Goal: Task Accomplishment & Management: Use online tool/utility

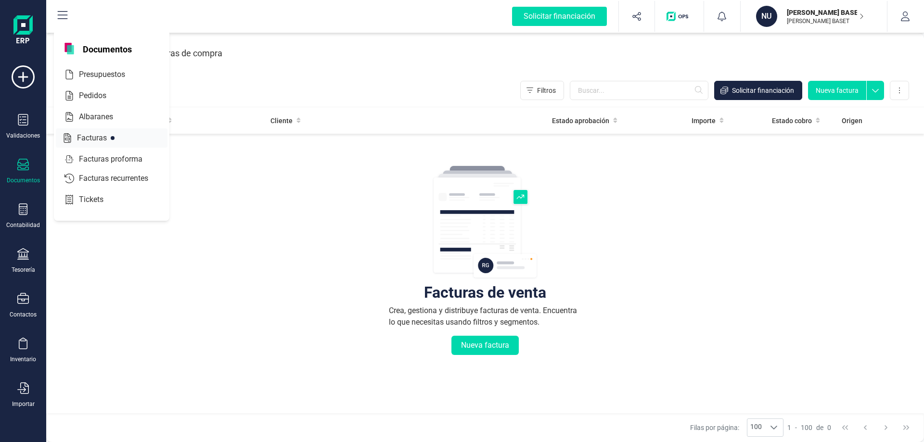
click at [90, 137] on span "Facturas" at bounding box center [98, 138] width 51 height 12
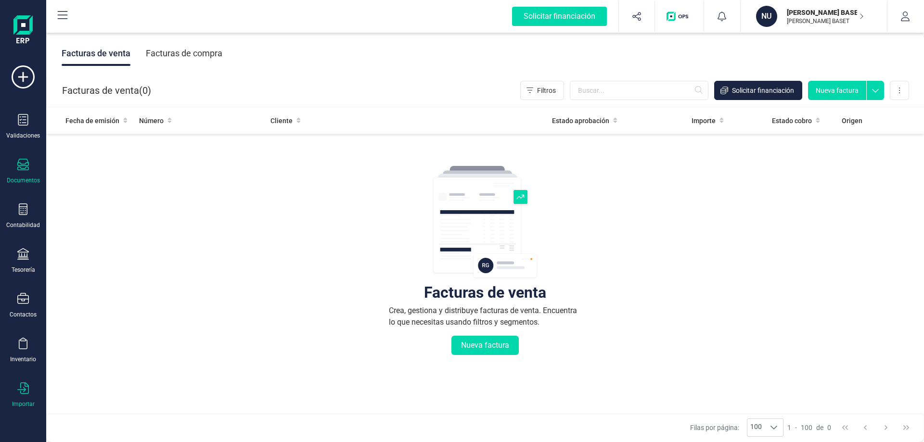
click at [25, 391] on icon at bounding box center [23, 389] width 12 height 12
click at [93, 296] on span "Facturas" at bounding box center [100, 299] width 51 height 12
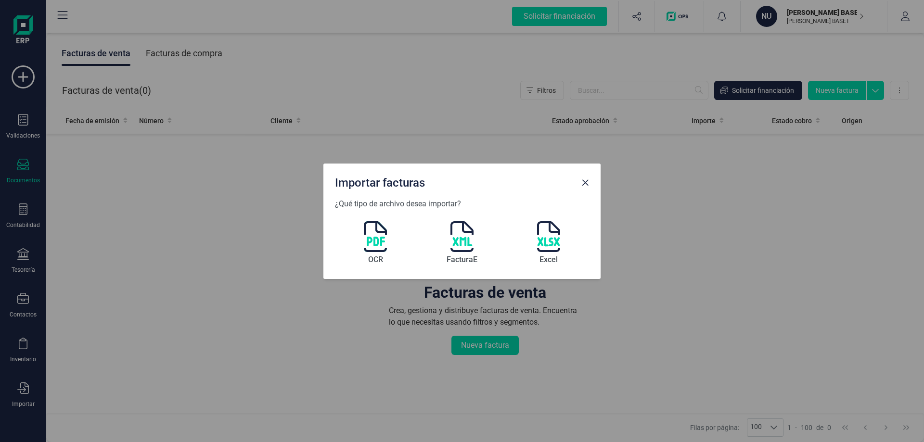
click at [379, 241] on img at bounding box center [375, 236] width 23 height 31
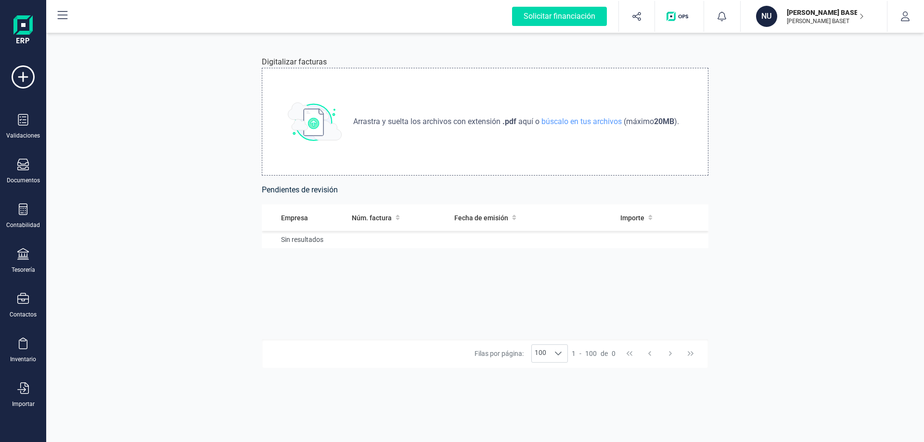
click at [585, 121] on span "búscalo en tus archivos" at bounding box center [581, 121] width 84 height 9
type input "C:\fakepath\[PERSON_NAME] [PERSON_NAME] CONCURSO AGENCIA [PERSON_NAME].pdf"
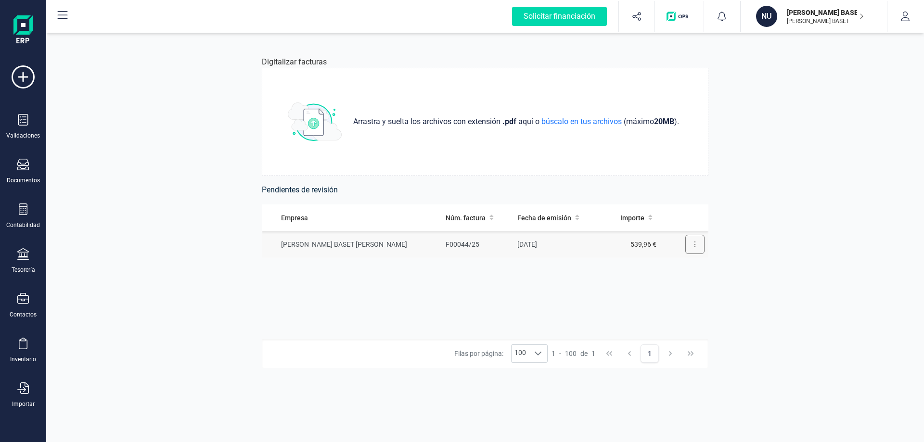
click at [694, 246] on icon at bounding box center [695, 245] width 2 height 8
click at [676, 268] on span "Revisar factura" at bounding box center [672, 268] width 46 height 10
